Goal: Task Accomplishment & Management: Manage account settings

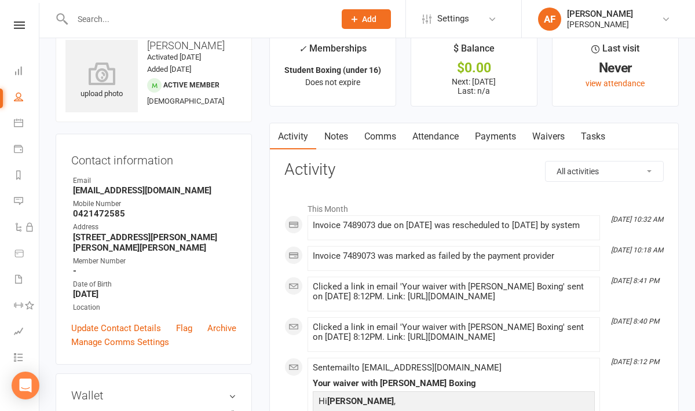
click at [490, 134] on link "Payments" at bounding box center [495, 136] width 57 height 27
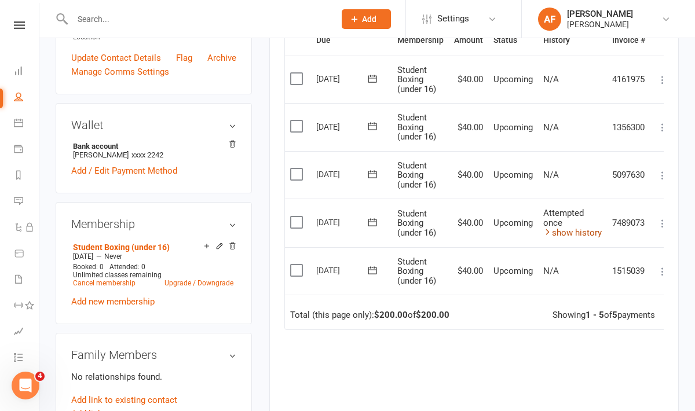
click at [596, 228] on link "show history" at bounding box center [572, 233] width 59 height 10
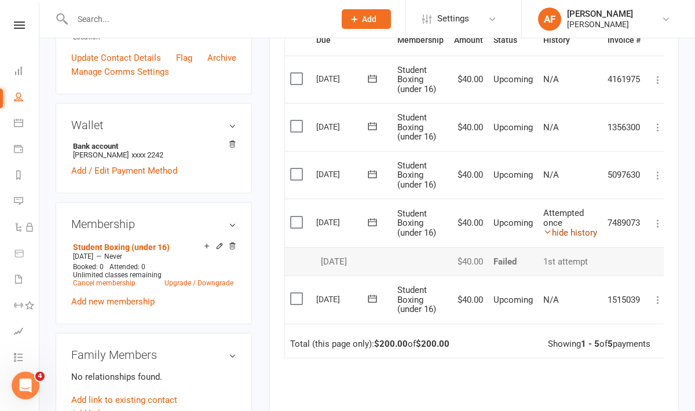
click at [558, 230] on link "hide history" at bounding box center [570, 233] width 54 height 10
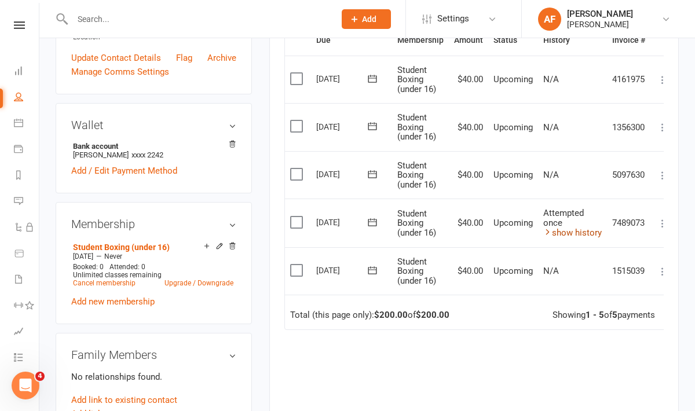
click at [557, 230] on link "show history" at bounding box center [572, 233] width 59 height 10
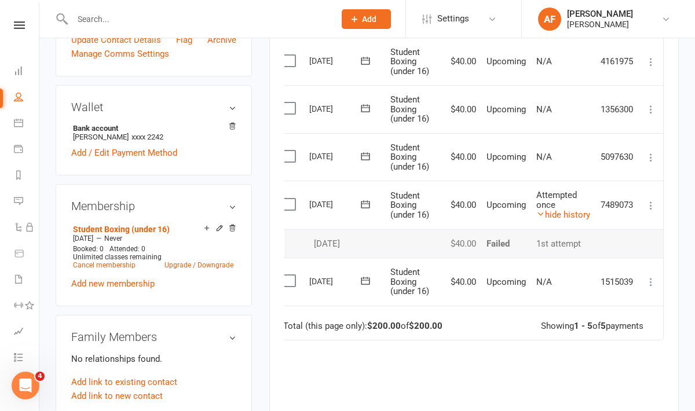
scroll to position [313, 0]
click at [654, 204] on icon at bounding box center [651, 205] width 12 height 12
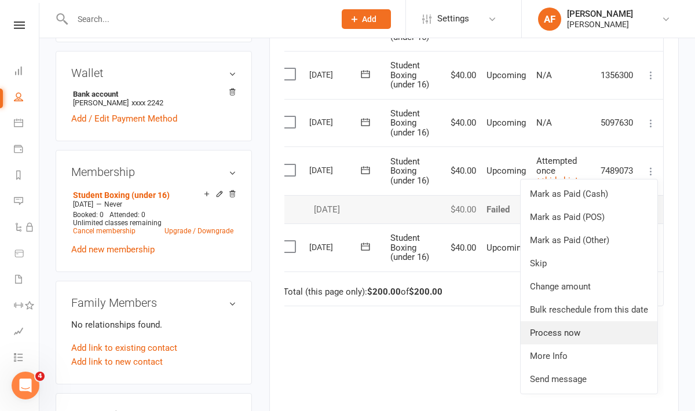
scroll to position [353, 0]
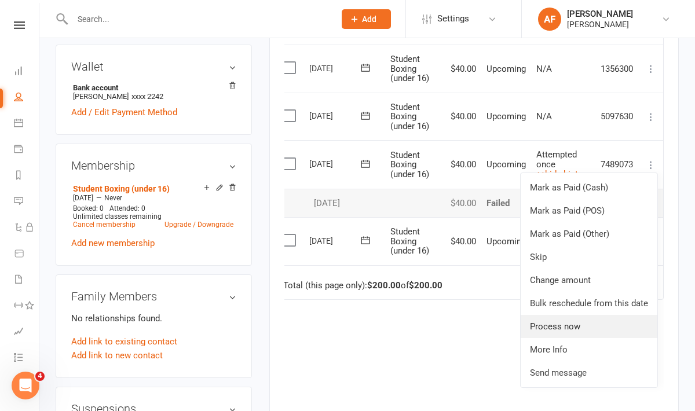
click at [561, 322] on link "Process now" at bounding box center [589, 326] width 137 height 23
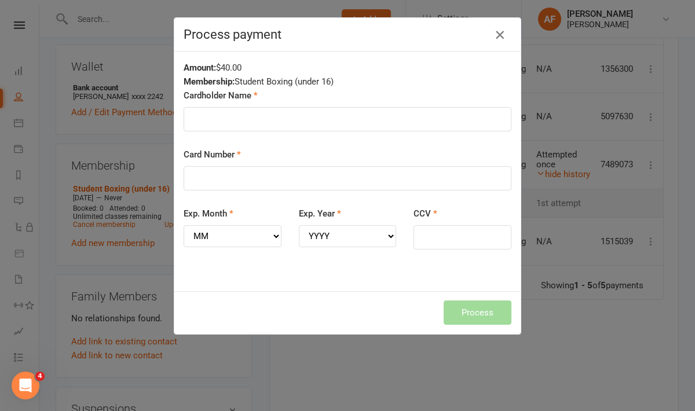
click at [496, 34] on icon "button" at bounding box center [500, 35] width 14 height 14
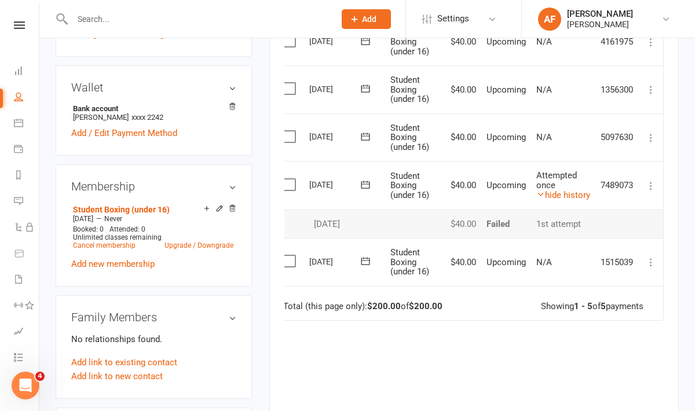
scroll to position [298, 0]
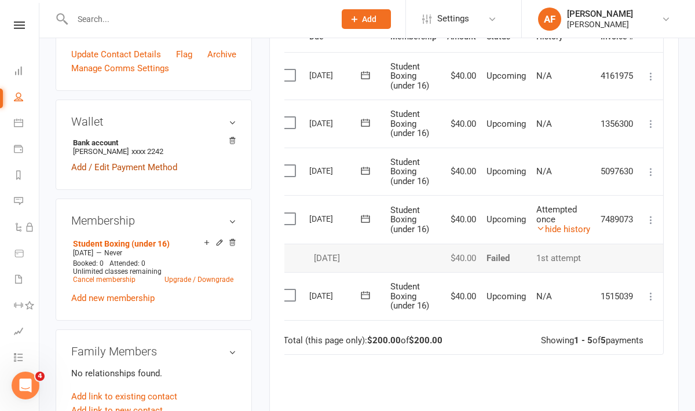
click at [151, 167] on link "Add / Edit Payment Method" at bounding box center [124, 167] width 106 height 14
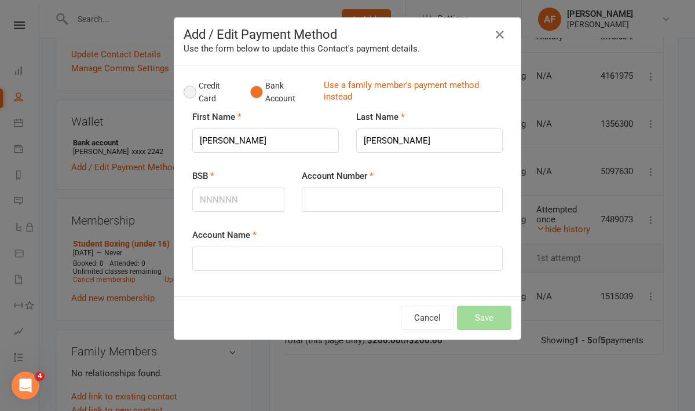
click at [192, 93] on button "Credit Card" at bounding box center [211, 92] width 54 height 35
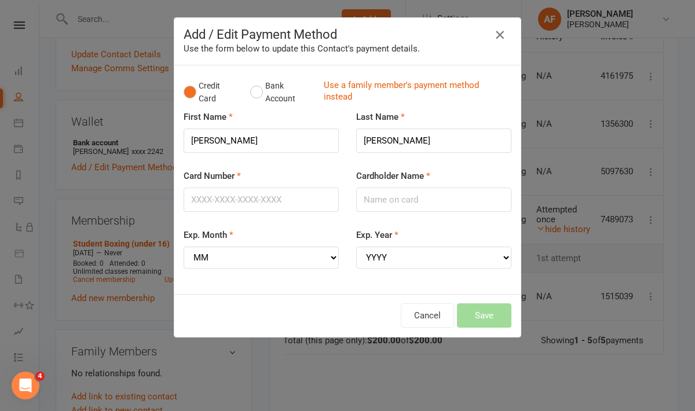
click at [497, 33] on icon "button" at bounding box center [500, 35] width 14 height 14
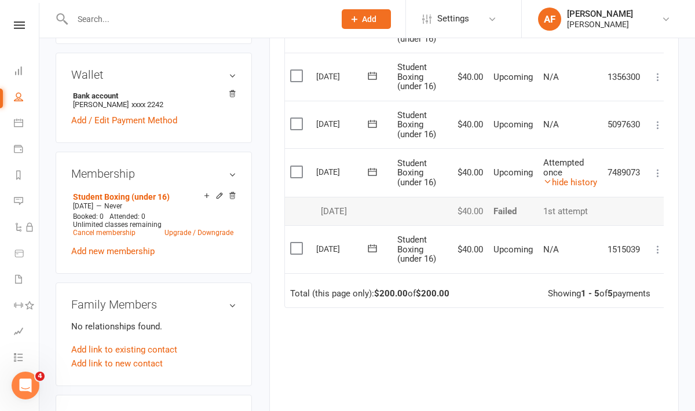
scroll to position [0, 9]
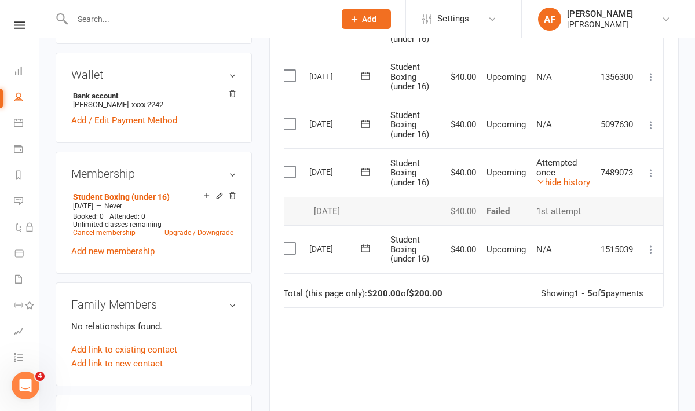
click at [648, 171] on icon at bounding box center [651, 173] width 12 height 12
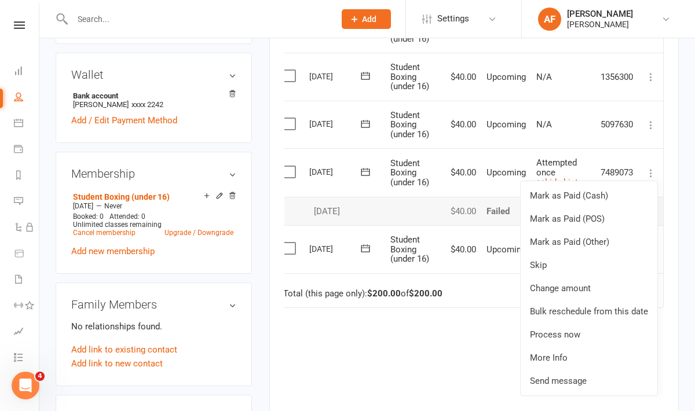
click at [473, 204] on td "$40.00" at bounding box center [461, 211] width 39 height 29
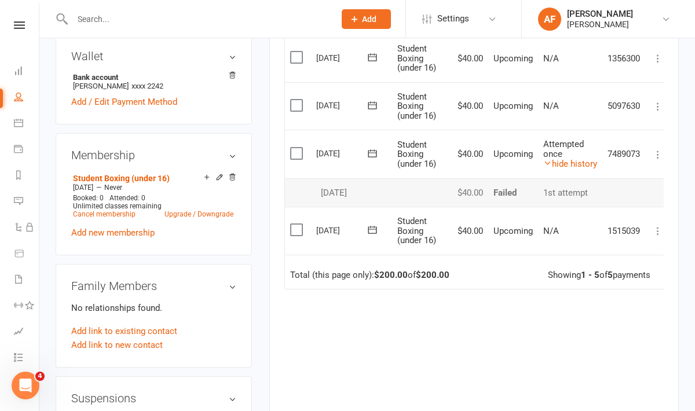
scroll to position [389, 0]
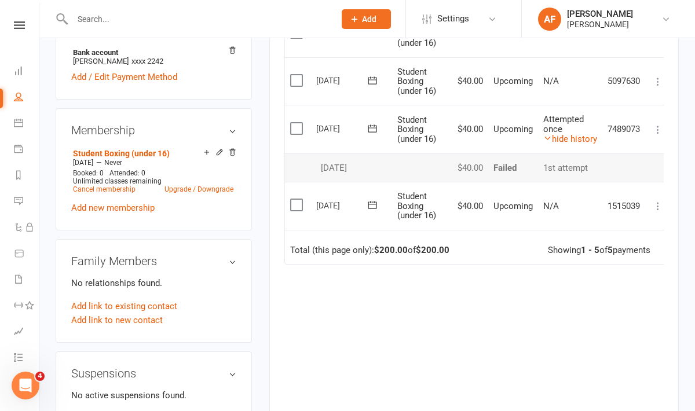
click at [658, 207] on icon at bounding box center [658, 206] width 12 height 12
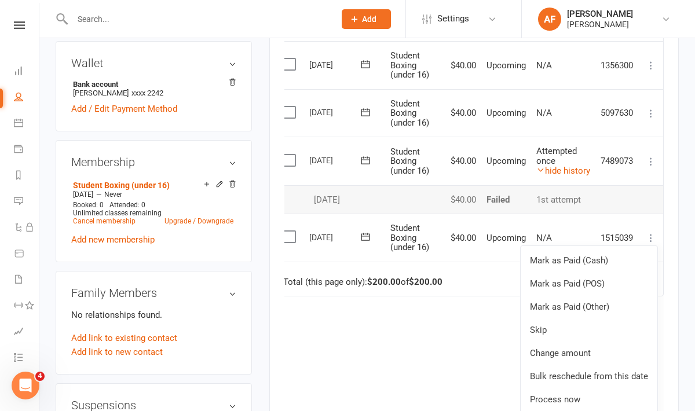
scroll to position [0, 8]
click at [564, 289] on link "Mark as Paid (POS)" at bounding box center [589, 283] width 137 height 23
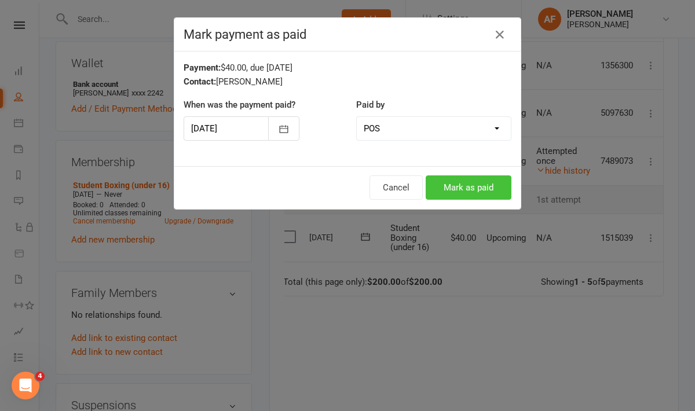
click at [478, 178] on button "Mark as paid" at bounding box center [469, 188] width 86 height 24
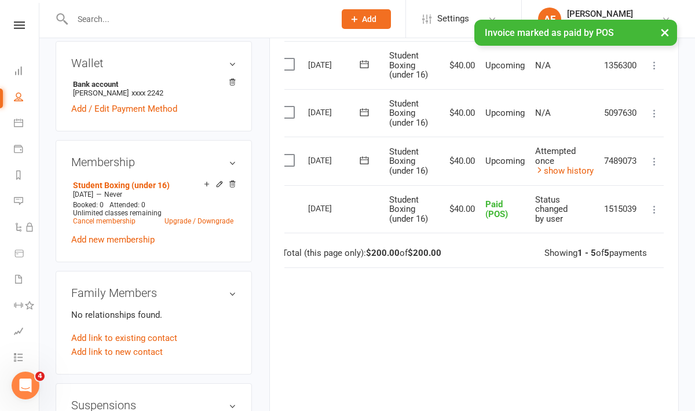
click at [658, 164] on icon at bounding box center [655, 162] width 12 height 12
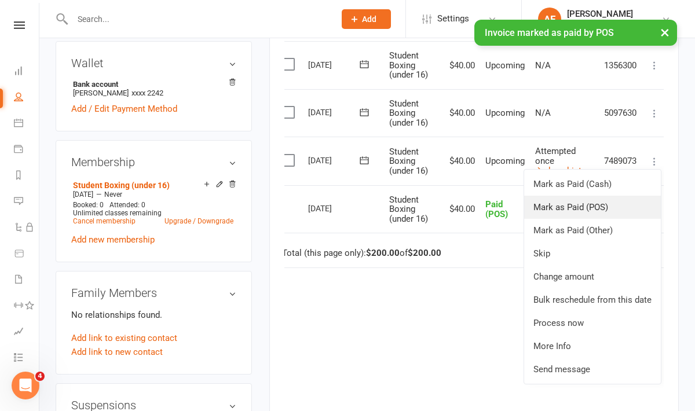
click at [574, 204] on link "Mark as Paid (POS)" at bounding box center [592, 207] width 137 height 23
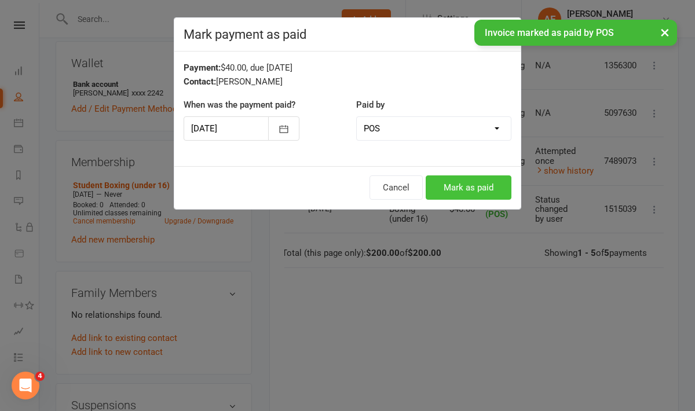
click at [467, 184] on button "Mark as paid" at bounding box center [469, 188] width 86 height 24
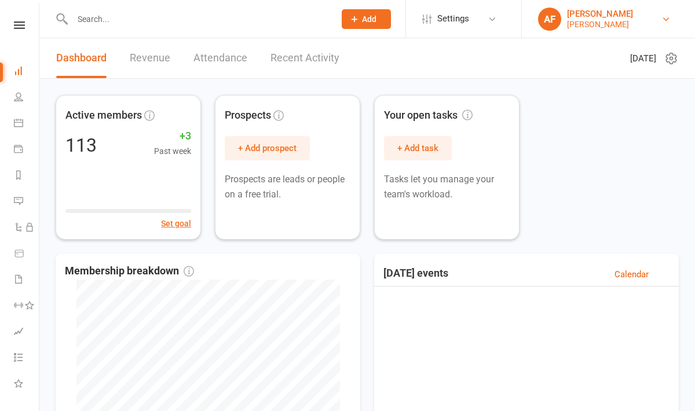
click at [575, 17] on div "[PERSON_NAME]" at bounding box center [600, 14] width 66 height 10
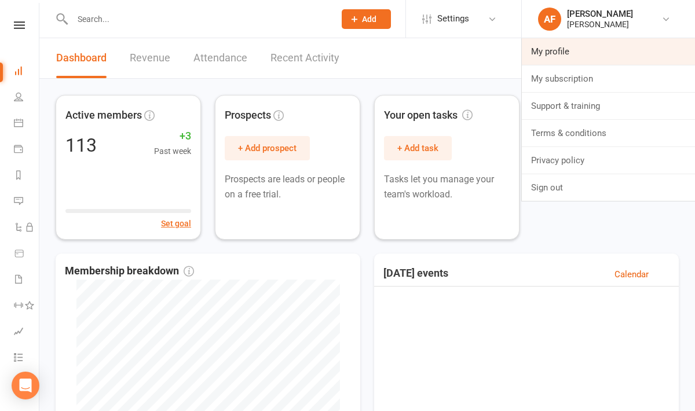
click at [571, 45] on link "My profile" at bounding box center [608, 51] width 173 height 27
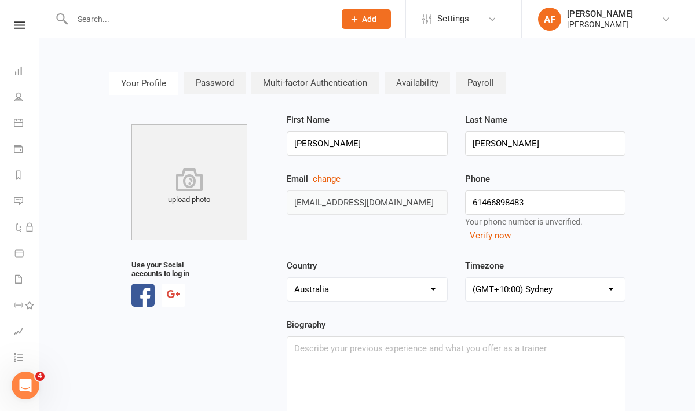
click at [226, 85] on link "Password" at bounding box center [214, 83] width 61 height 22
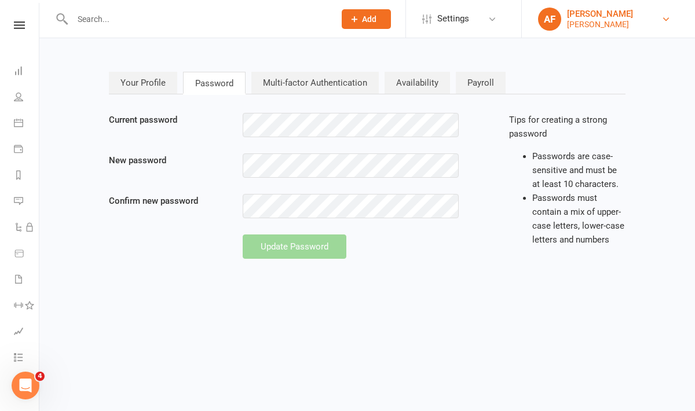
click at [593, 27] on div "[PERSON_NAME]" at bounding box center [600, 24] width 66 height 10
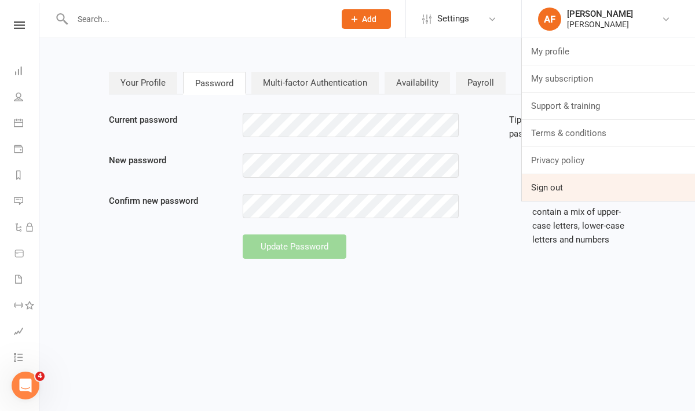
click at [562, 177] on link "Sign out" at bounding box center [608, 187] width 173 height 27
